Goal: Task Accomplishment & Management: Manage account settings

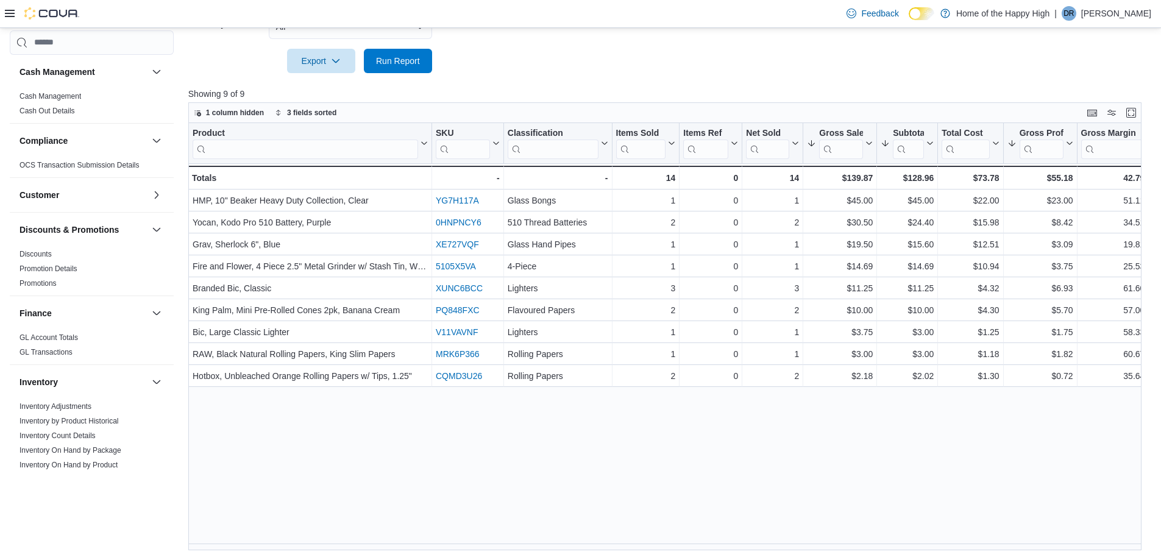
scroll to position [677, 0]
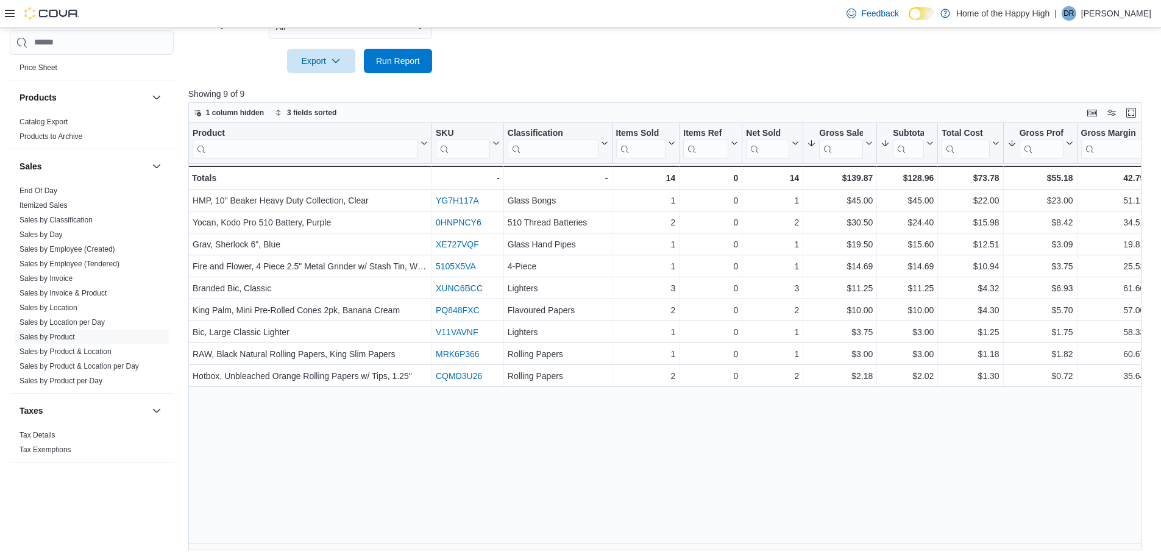
click at [535, 469] on div "Product Click to view column header actions SKU Click to view column header act…" at bounding box center [669, 336] width 963 height 427
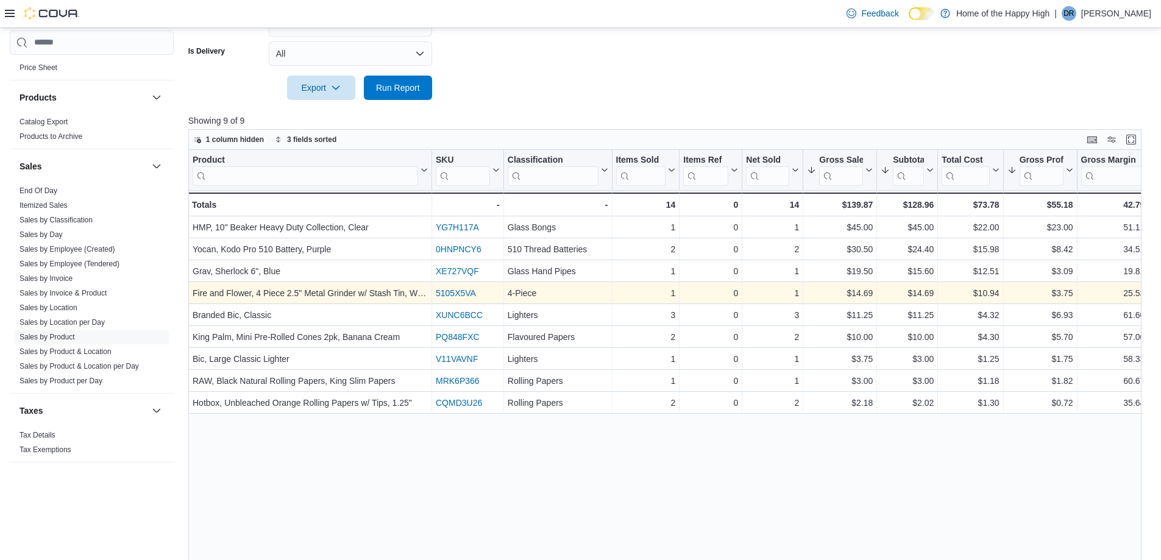
scroll to position [454, 0]
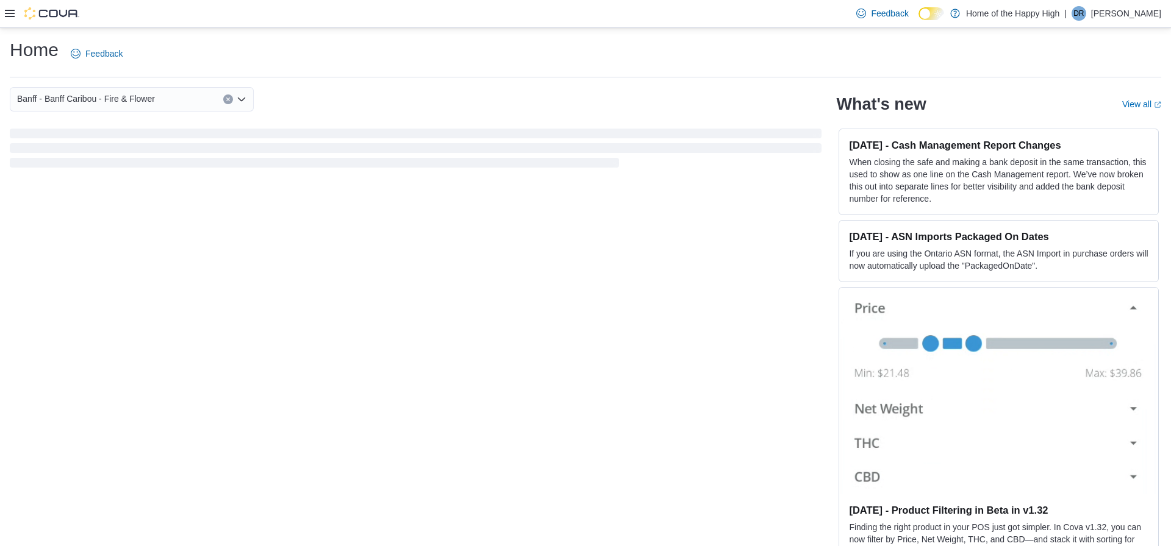
click at [1136, 14] on p "Drew Rennie" at bounding box center [1126, 13] width 70 height 15
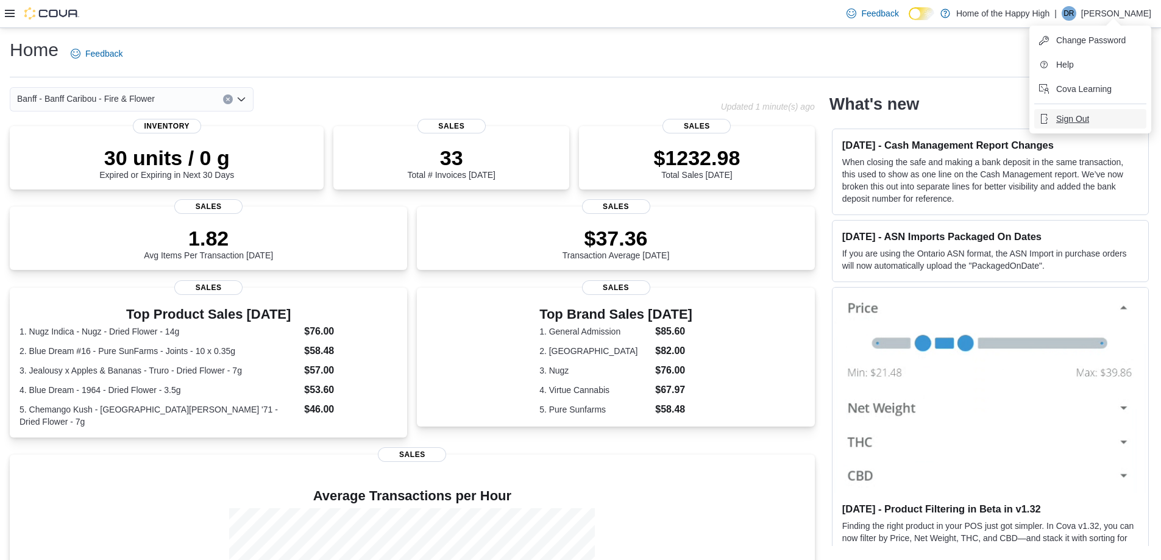
click at [1089, 115] on span "Sign Out" at bounding box center [1073, 119] width 33 height 12
